Goal: Find specific page/section

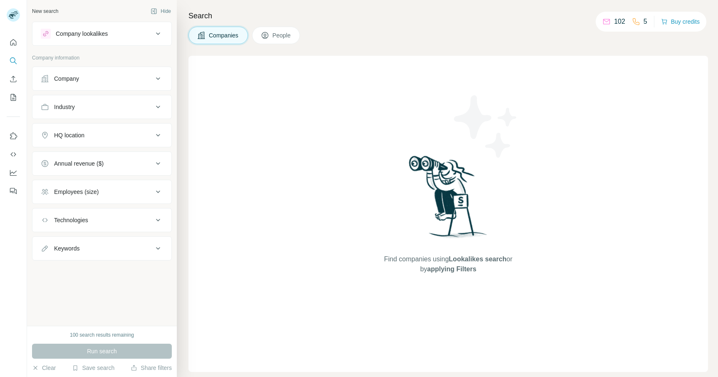
click at [152, 78] on div "Company" at bounding box center [97, 78] width 112 height 8
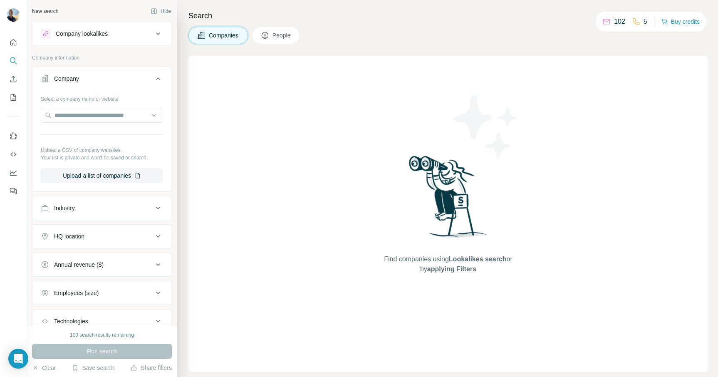
click at [152, 78] on div "Company" at bounding box center [97, 78] width 112 height 8
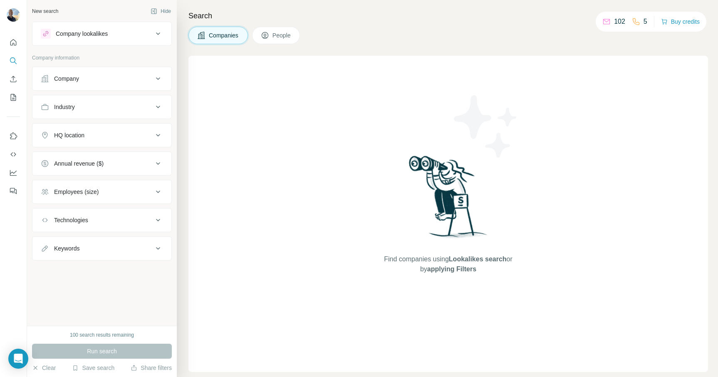
click at [284, 37] on span "People" at bounding box center [281, 35] width 19 height 8
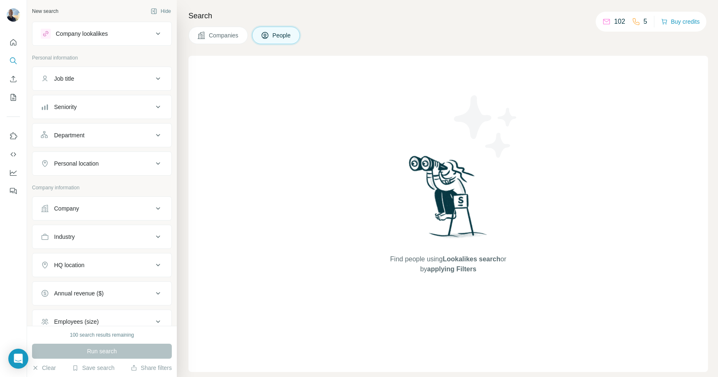
click at [612, 23] on div "102" at bounding box center [613, 22] width 23 height 10
click at [641, 24] on div "5" at bounding box center [639, 22] width 15 height 10
click at [636, 23] on icon at bounding box center [636, 21] width 8 height 8
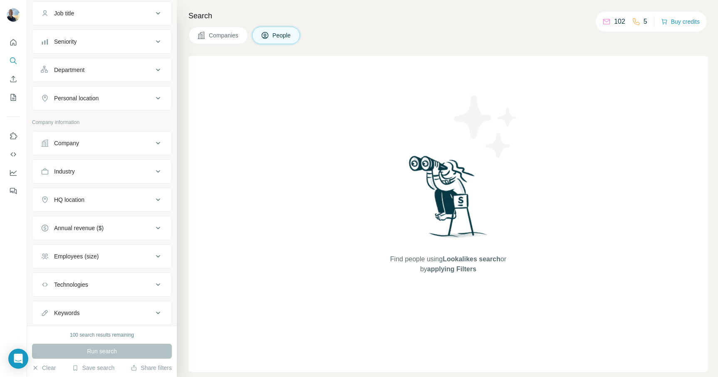
scroll to position [88, 0]
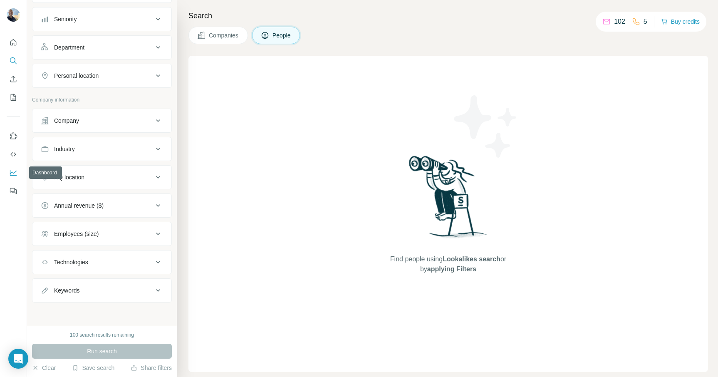
click at [13, 173] on icon "Dashboard" at bounding box center [13, 171] width 7 height 3
